Goal: Information Seeking & Learning: Learn about a topic

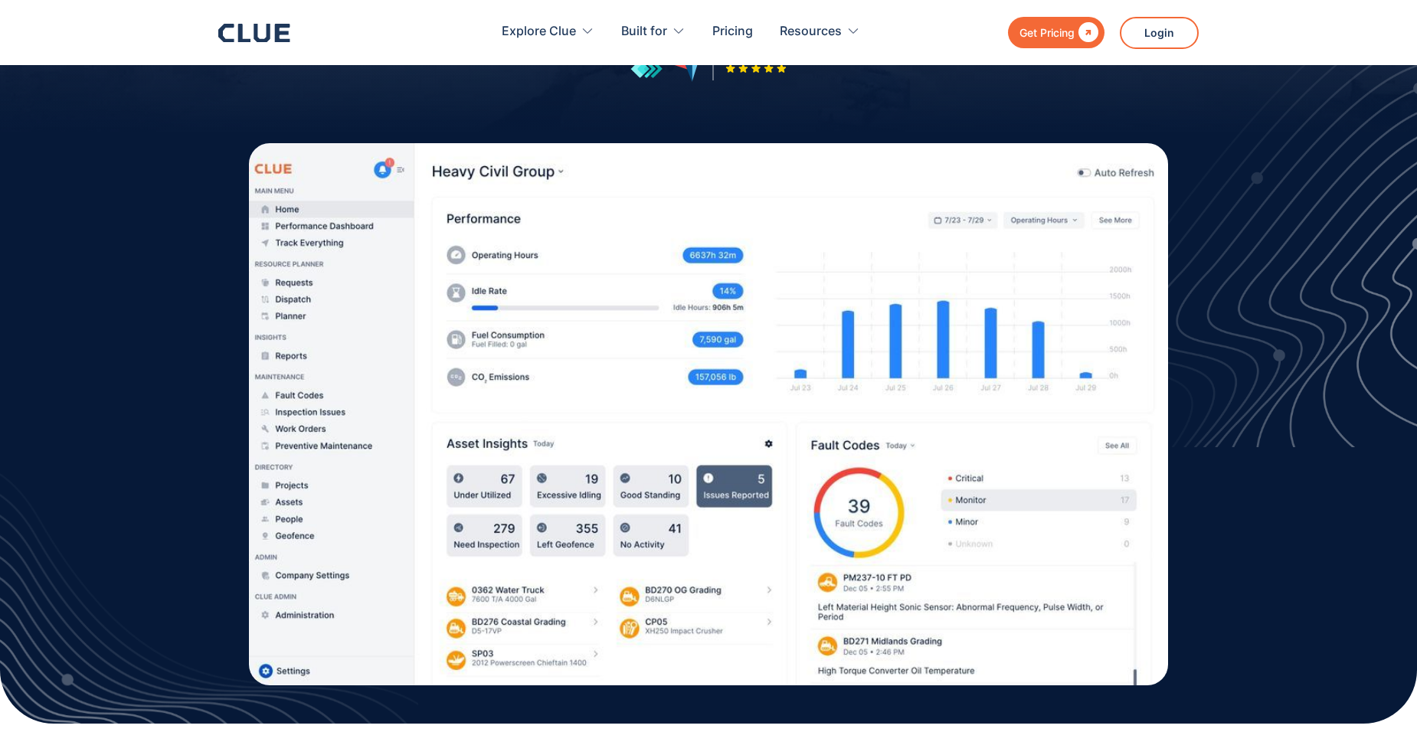
scroll to position [383, 0]
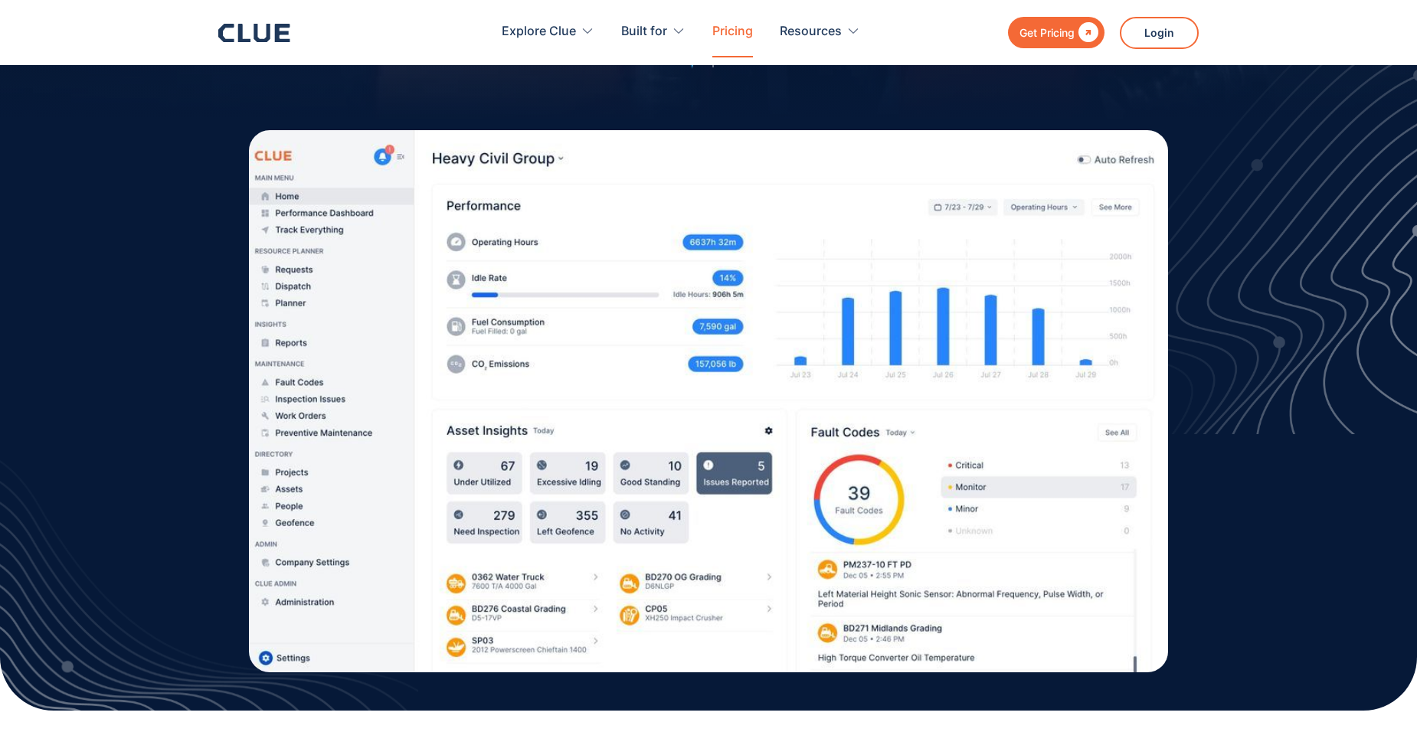
click at [727, 27] on link "Pricing" at bounding box center [733, 32] width 41 height 48
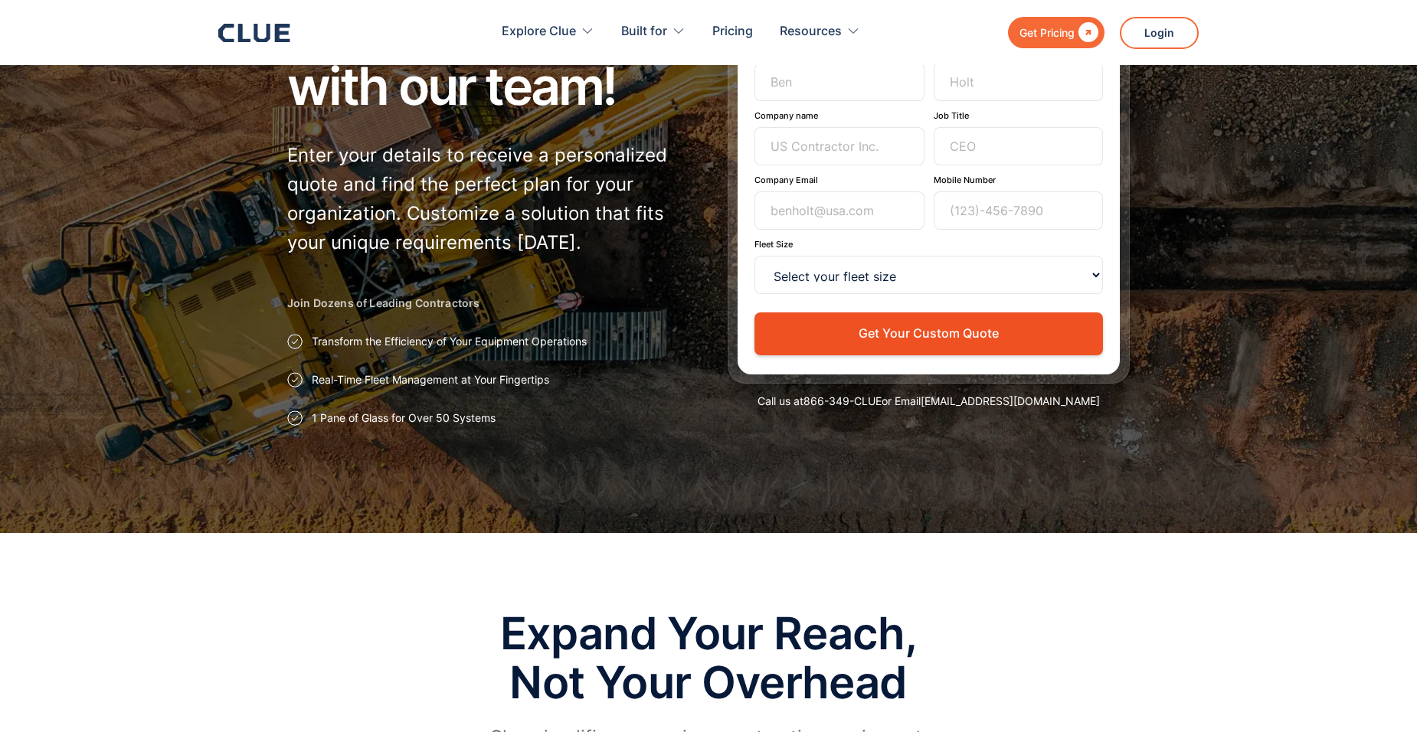
scroll to position [153, 0]
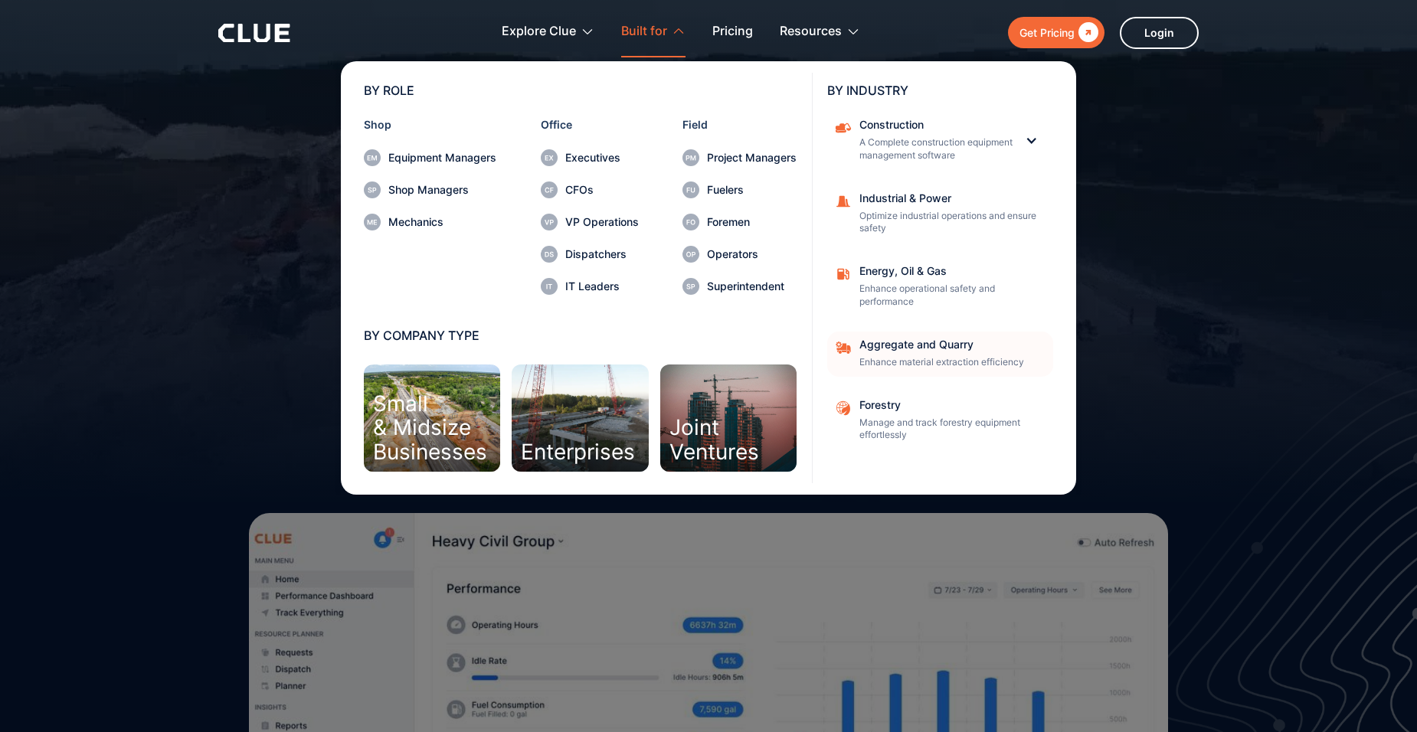
click at [946, 355] on div "Aggregate and Quarry Enhance material extraction efficiency" at bounding box center [952, 354] width 184 height 30
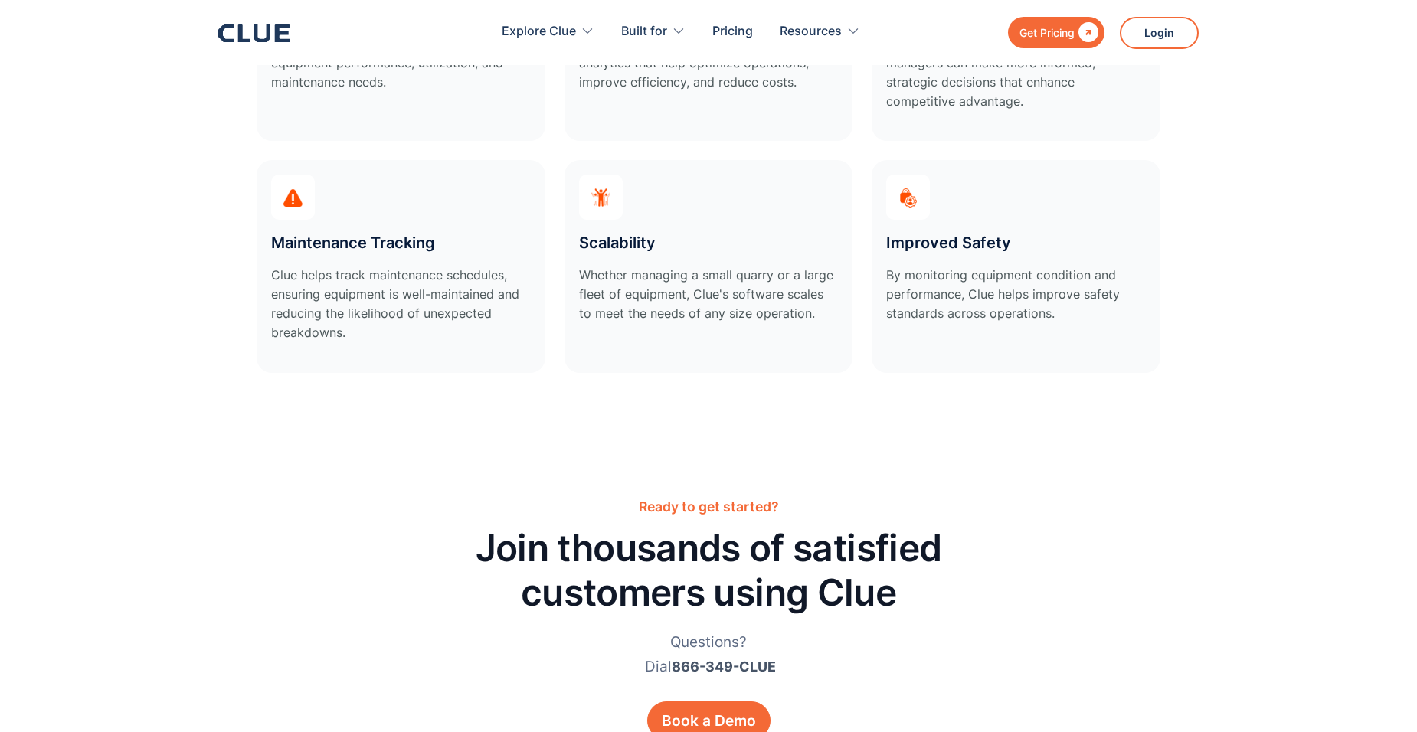
scroll to position [5057, 0]
